Goal: Navigation & Orientation: Find specific page/section

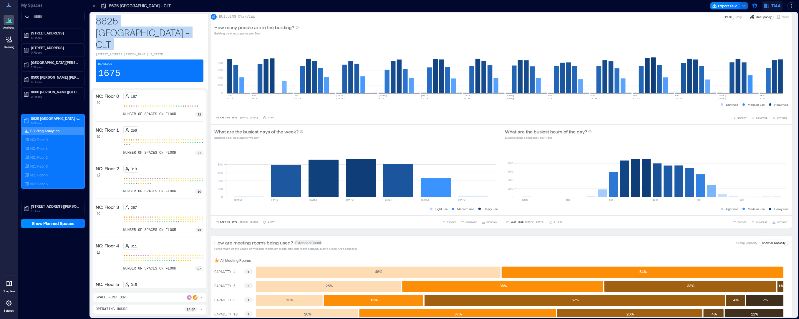
scroll to position [396, 0]
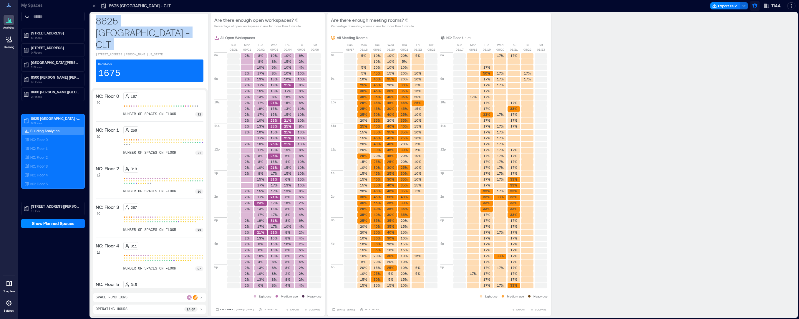
click at [758, 9] on button "button" at bounding box center [754, 5] width 9 height 9
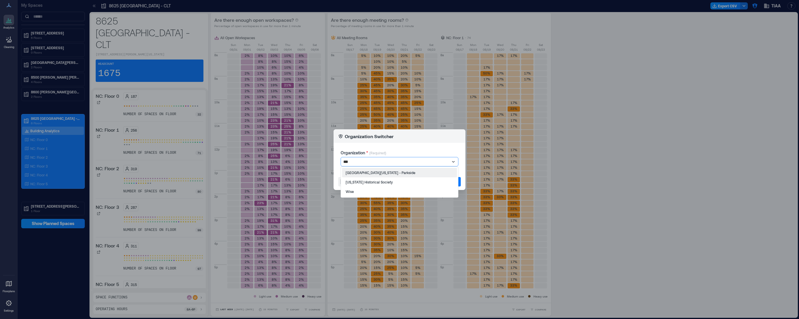
type input "****"
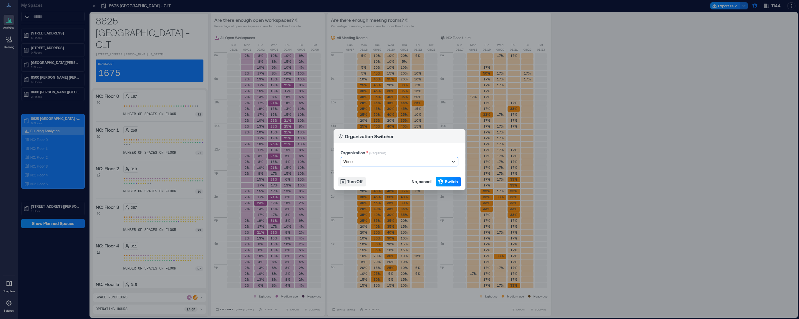
click at [447, 181] on span "Switch" at bounding box center [451, 182] width 13 height 6
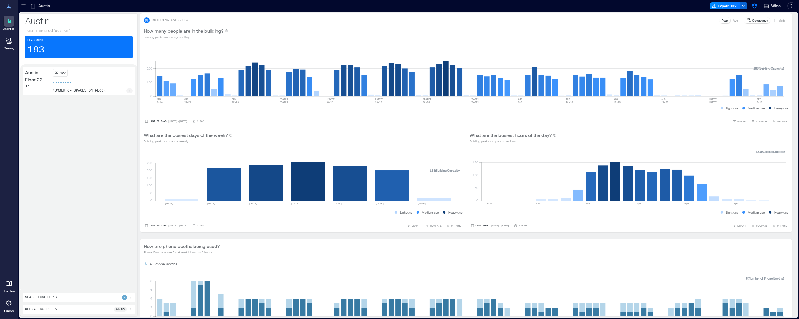
click at [24, 5] on icon at bounding box center [24, 6] width 6 height 6
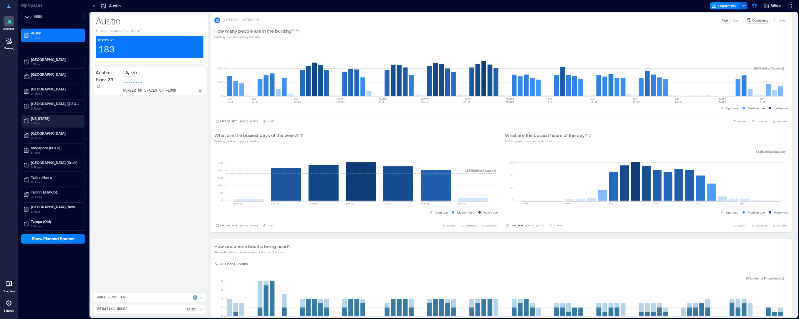
click at [43, 126] on div "[US_STATE] 1 Floor" at bounding box center [53, 121] width 62 height 12
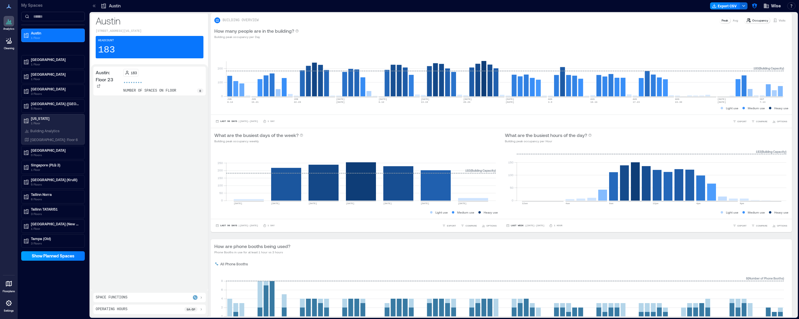
click at [45, 254] on span "Show Planned Spaces" at bounding box center [53, 256] width 43 height 6
click at [59, 153] on p "1 Floor" at bounding box center [55, 155] width 49 height 5
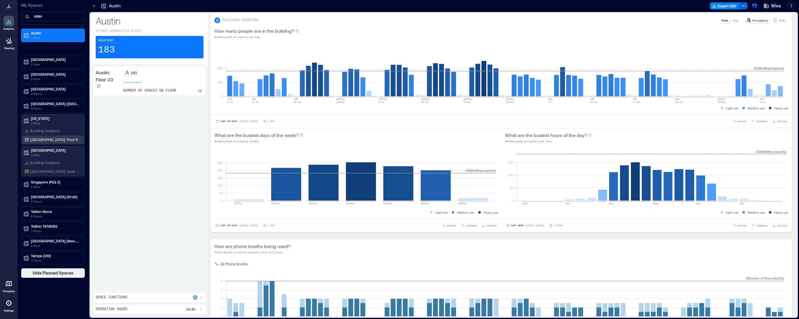
click at [48, 143] on div "[GEOGRAPHIC_DATA]: Floor 6" at bounding box center [53, 139] width 62 height 8
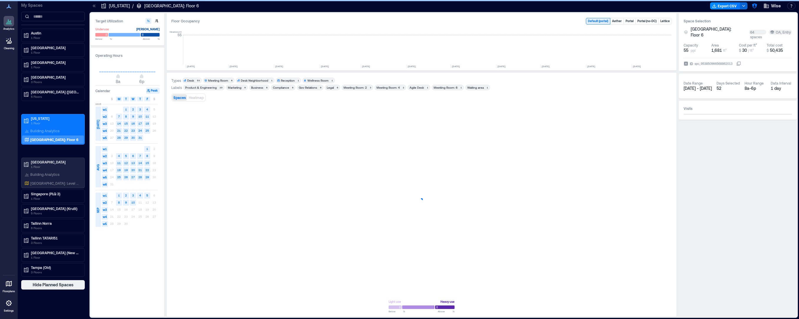
scroll to position [0, 1590]
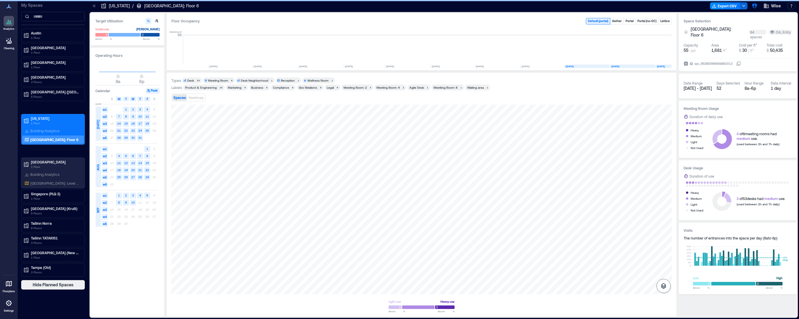
click at [664, 284] on icon "button" at bounding box center [663, 286] width 5 height 6
click at [667, 253] on icon "button" at bounding box center [663, 254] width 7 height 7
